Goal: Transaction & Acquisition: Book appointment/travel/reservation

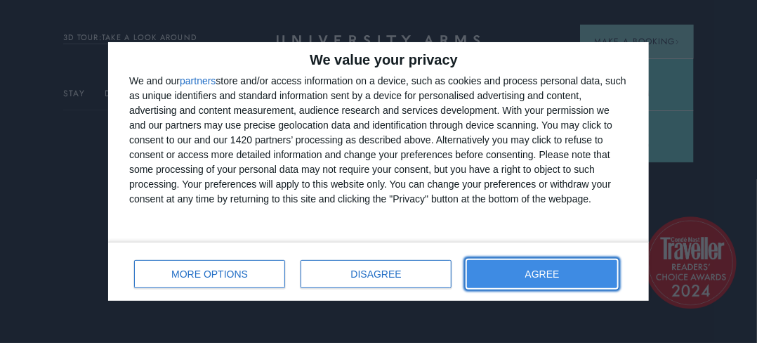
click at [530, 275] on span "AGREE" at bounding box center [543, 274] width 34 height 10
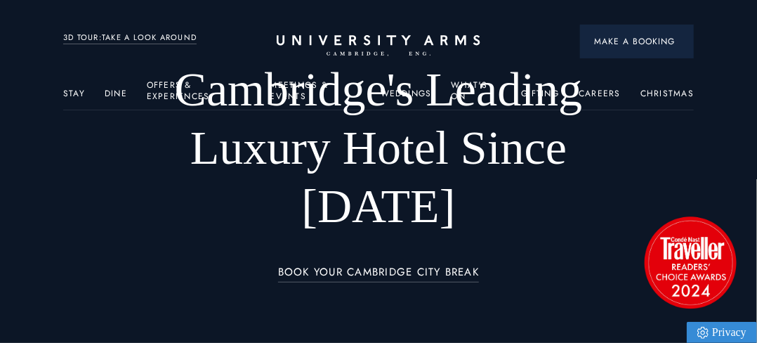
click at [656, 46] on span "Make a Booking" at bounding box center [637, 41] width 86 height 13
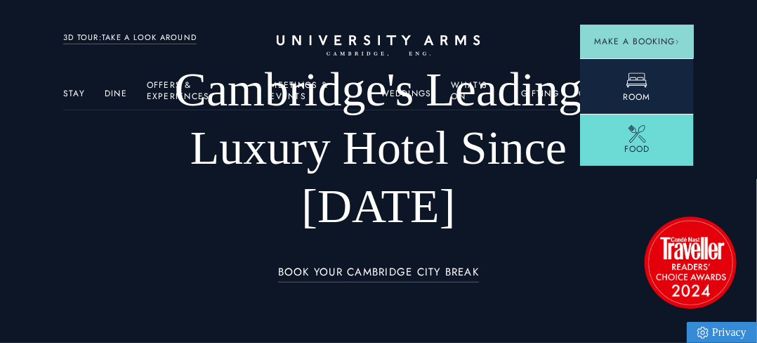
click at [632, 78] on icon at bounding box center [637, 80] width 21 height 21
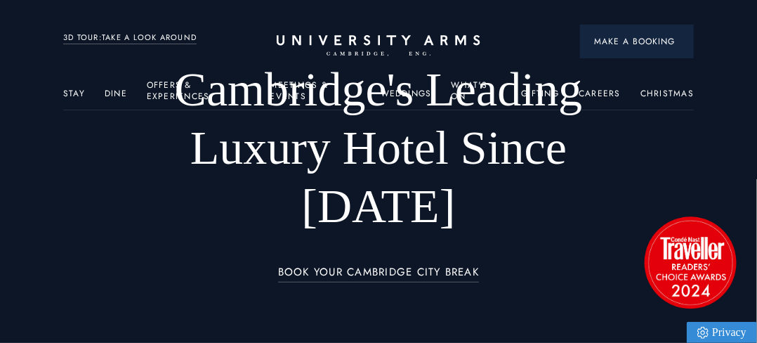
click at [640, 37] on span "Make a Booking" at bounding box center [637, 41] width 86 height 13
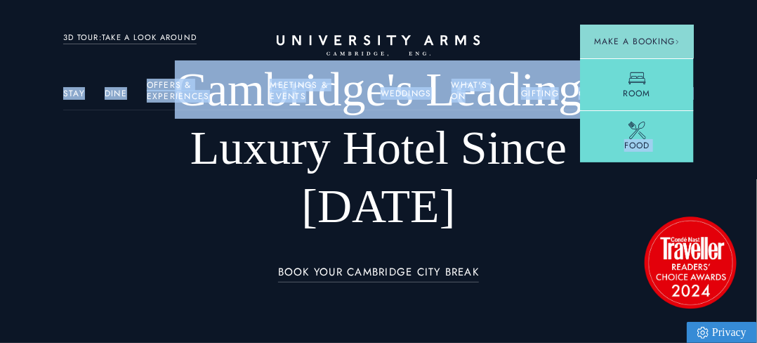
click at [247, 138] on h1 "Cambridge's Leading Luxury Hotel Since [DATE]" at bounding box center [378, 147] width 505 height 175
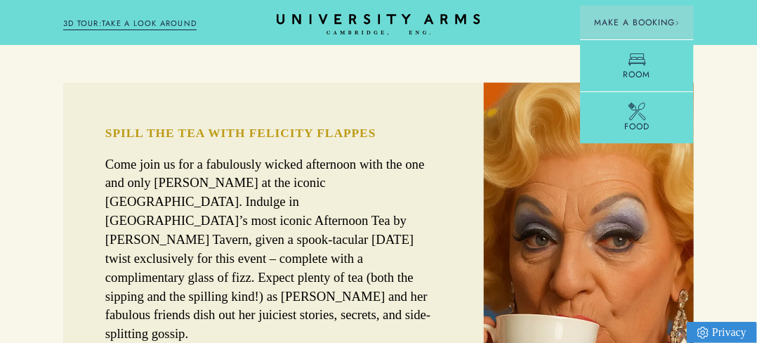
scroll to position [1095, 0]
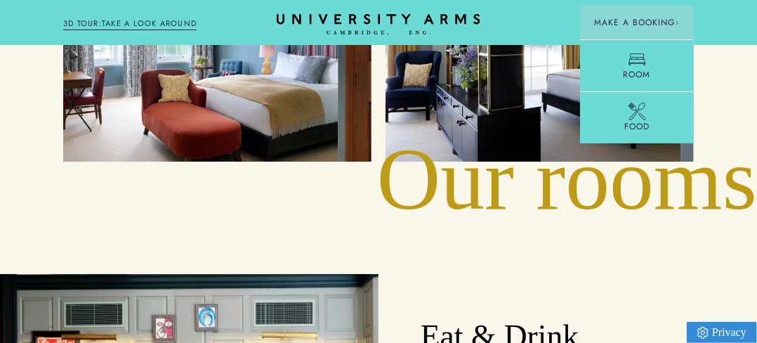
scroll to position [1994, 0]
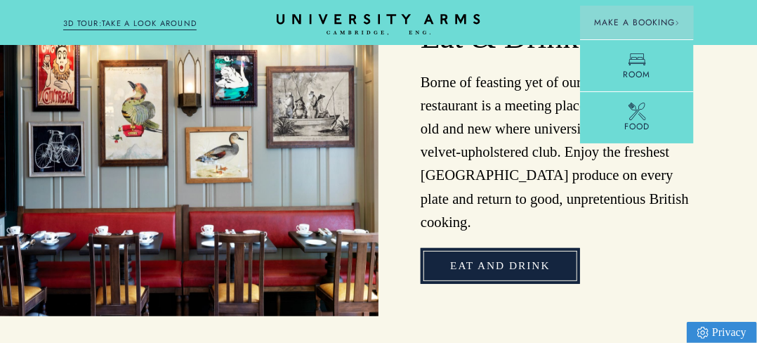
click at [521, 248] on link "Eat and Drink" at bounding box center [500, 266] width 159 height 36
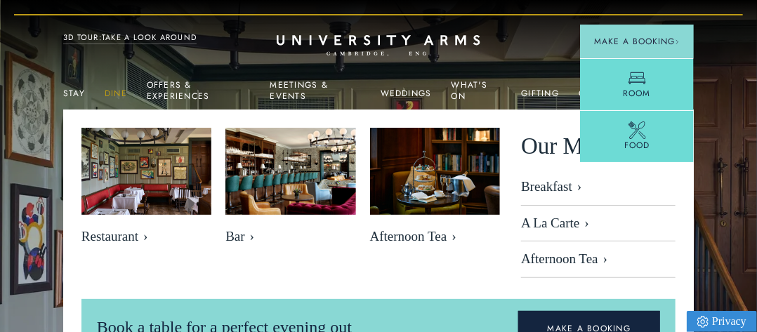
click at [115, 93] on link "Dine" at bounding box center [116, 98] width 22 height 18
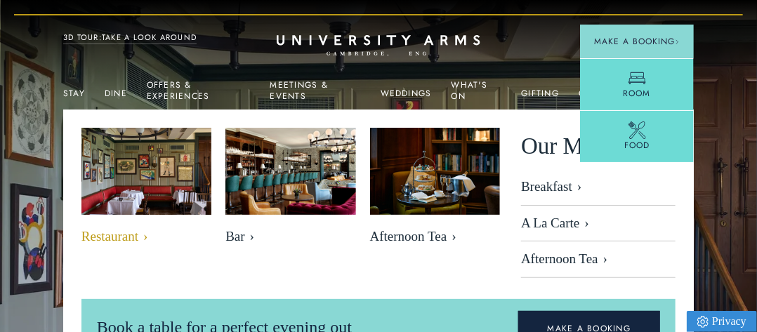
click at [121, 203] on img at bounding box center [147, 172] width 150 height 100
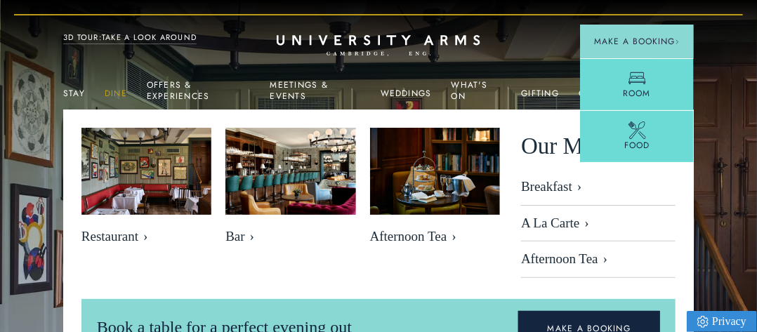
click at [116, 94] on link "Dine" at bounding box center [116, 98] width 22 height 18
click at [70, 93] on link "Stay" at bounding box center [74, 98] width 22 height 18
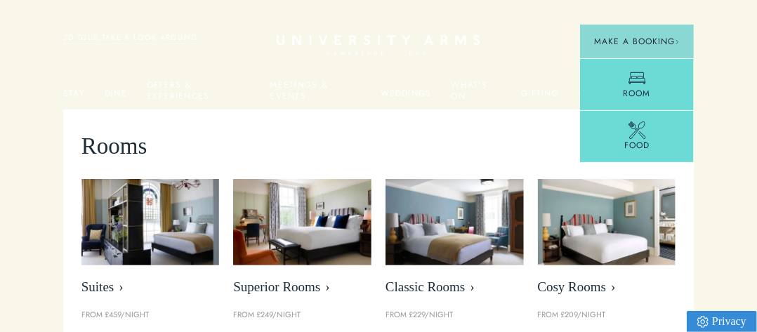
click at [581, 263] on img at bounding box center [607, 222] width 138 height 86
click at [575, 287] on span "Cosy Rooms" at bounding box center [607, 288] width 138 height 16
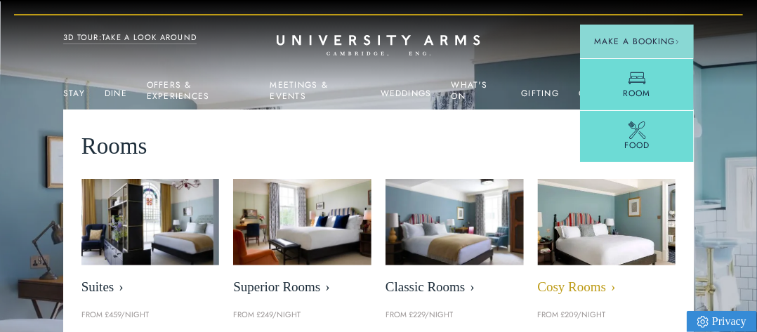
click at [573, 285] on span "Cosy Rooms" at bounding box center [607, 288] width 138 height 16
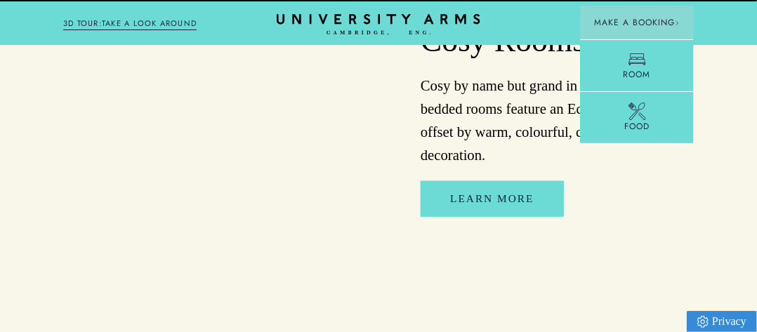
scroll to position [2291, 0]
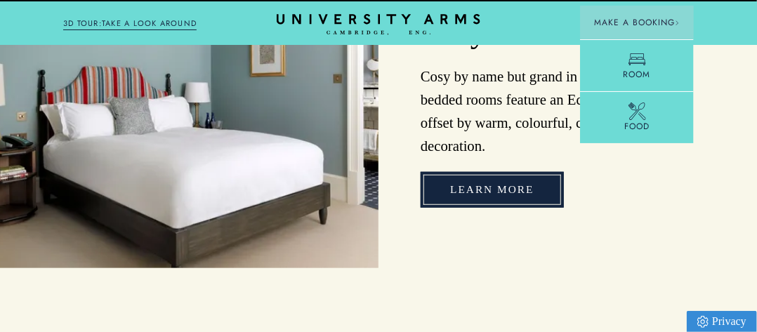
click at [505, 208] on link "Learn More" at bounding box center [492, 190] width 143 height 36
click at [497, 205] on link "Learn More" at bounding box center [492, 190] width 143 height 36
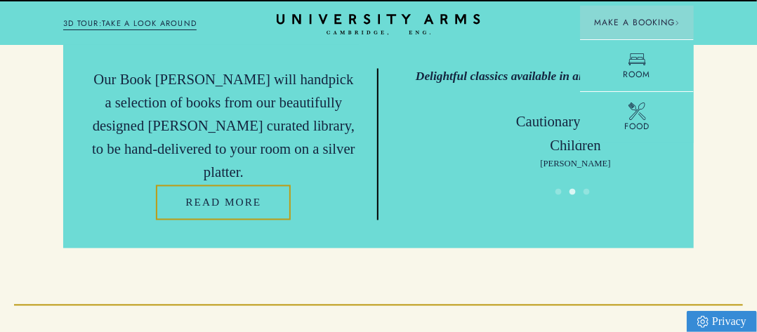
scroll to position [3288, 0]
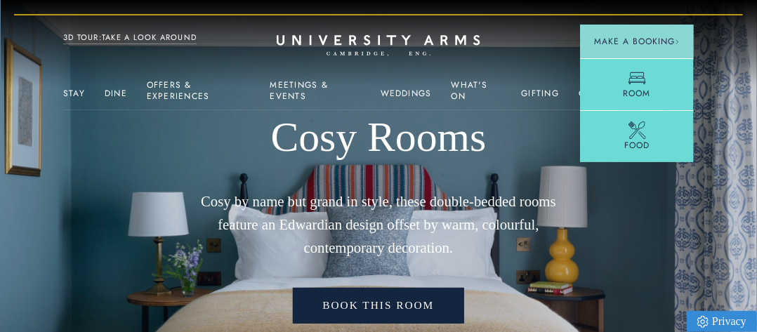
click at [411, 308] on link "Book This Room" at bounding box center [378, 306] width 171 height 36
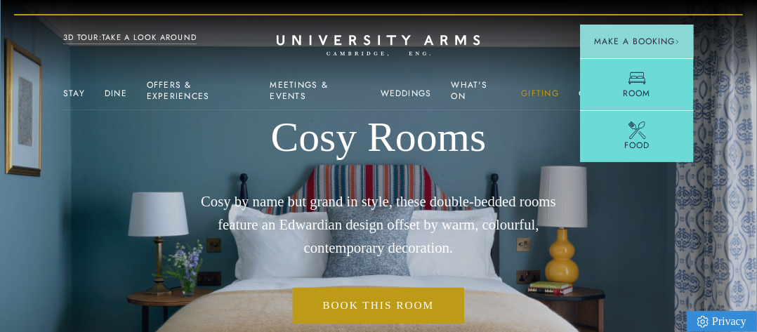
click at [540, 89] on link "Gifting" at bounding box center [540, 98] width 38 height 18
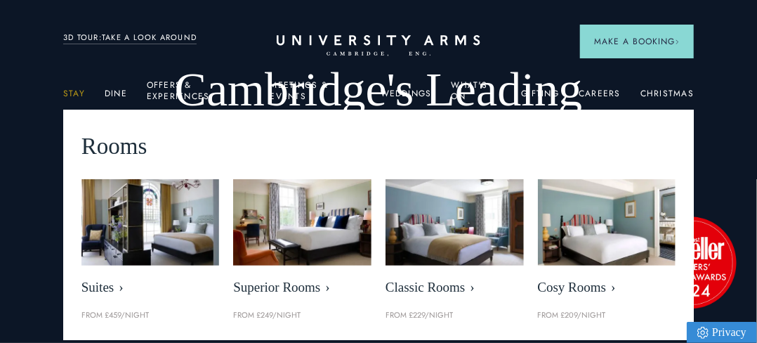
click at [81, 89] on link "Stay" at bounding box center [74, 98] width 22 height 18
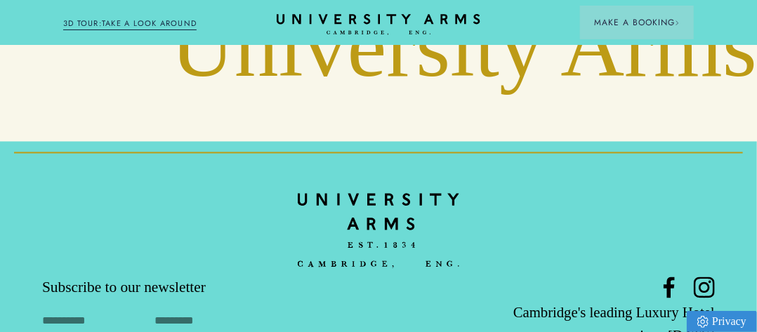
scroll to position [4854, 0]
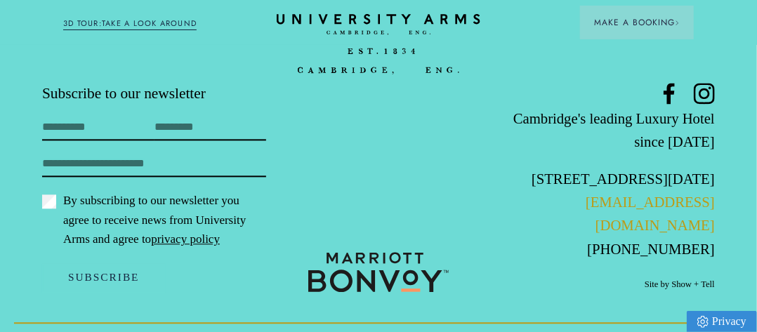
drag, startPoint x: 728, startPoint y: 225, endPoint x: 665, endPoint y: 222, distance: 62.6
click at [618, 223] on footer "Subscribe to our newsletter First Name Last Name Email By subscribing to our ne…" at bounding box center [378, 140] width 757 height 387
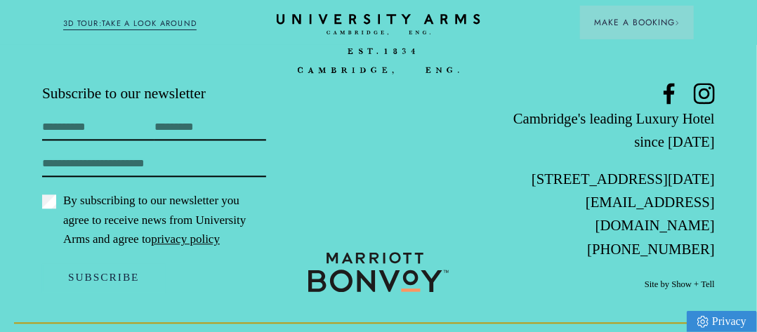
click at [725, 223] on footer "Subscribe to our newsletter First Name Last Name Email By subscribing to our ne…" at bounding box center [378, 140] width 757 height 387
drag, startPoint x: 717, startPoint y: 222, endPoint x: 533, endPoint y: 233, distance: 183.7
click at [533, 233] on footer "Subscribe to our newsletter First Name Last Name Email By subscribing to our ne…" at bounding box center [378, 140] width 757 height 387
copy link "[EMAIL_ADDRESS][DOMAIN_NAME]"
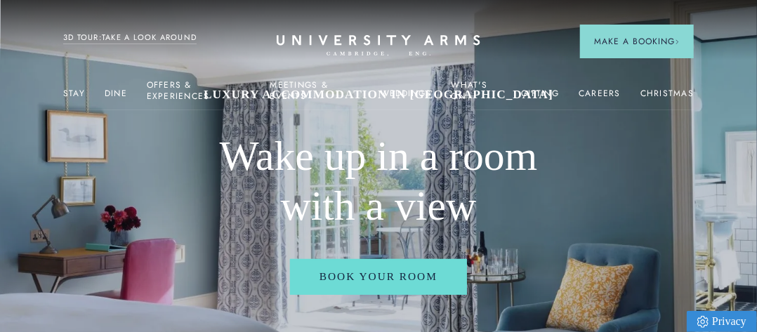
scroll to position [0, 0]
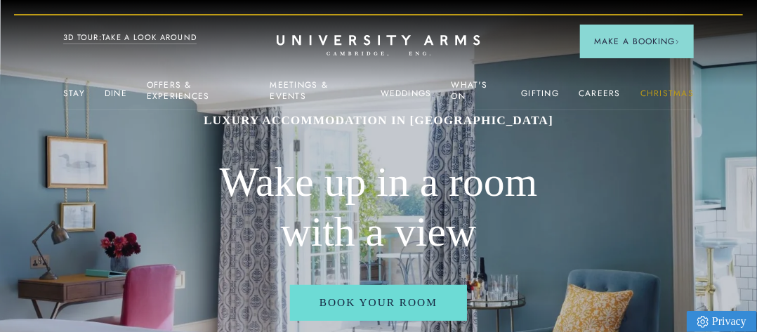
click at [667, 90] on link "Christmas" at bounding box center [667, 98] width 53 height 18
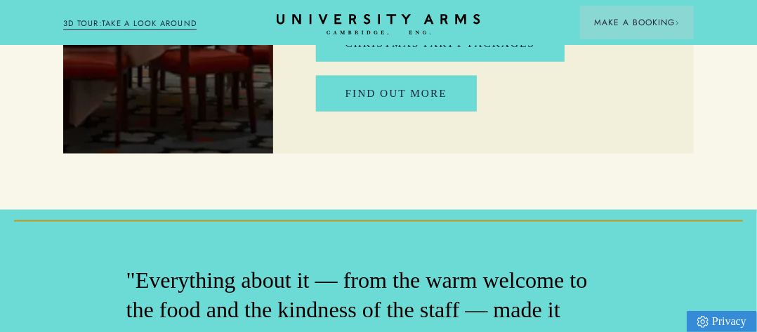
scroll to position [4377, 0]
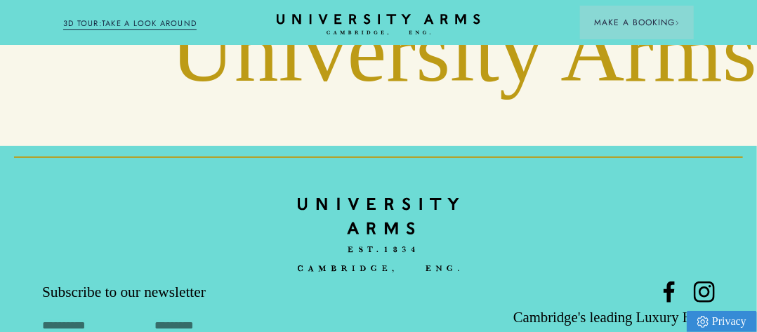
scroll to position [6251, 0]
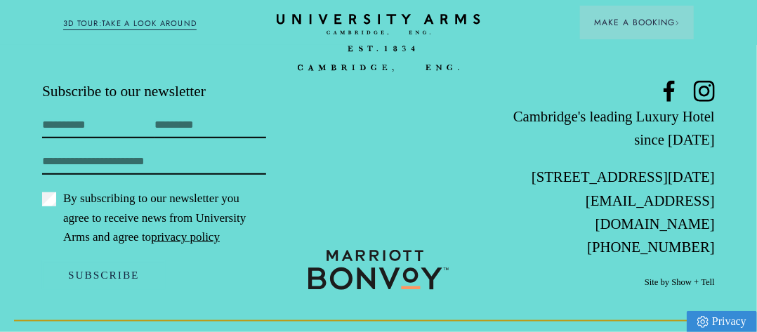
click at [745, 274] on footer "Subscribe to our newsletter First Name Last Name Email By subscribing to our ne…" at bounding box center [378, 138] width 757 height 387
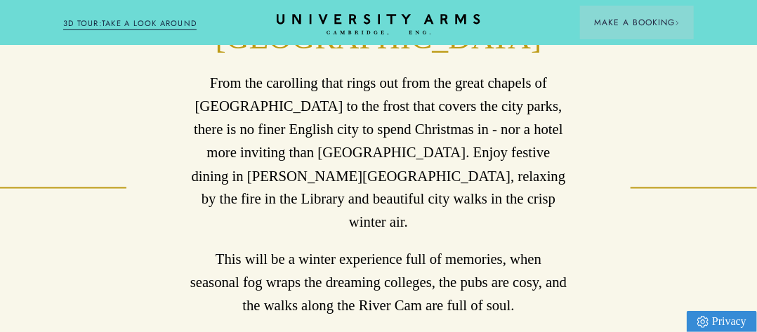
scroll to position [637, 0]
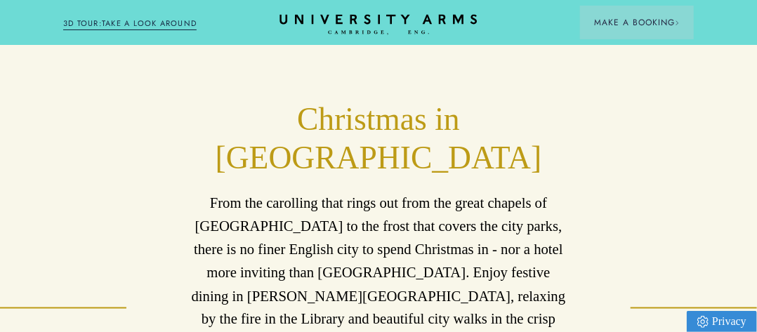
click at [364, 16] on icon "CAMBRIDGE’S LEADING LUXURY HOTEL SINCE [DATE]" at bounding box center [378, 24] width 197 height 21
